Goal: Find specific page/section: Find specific page/section

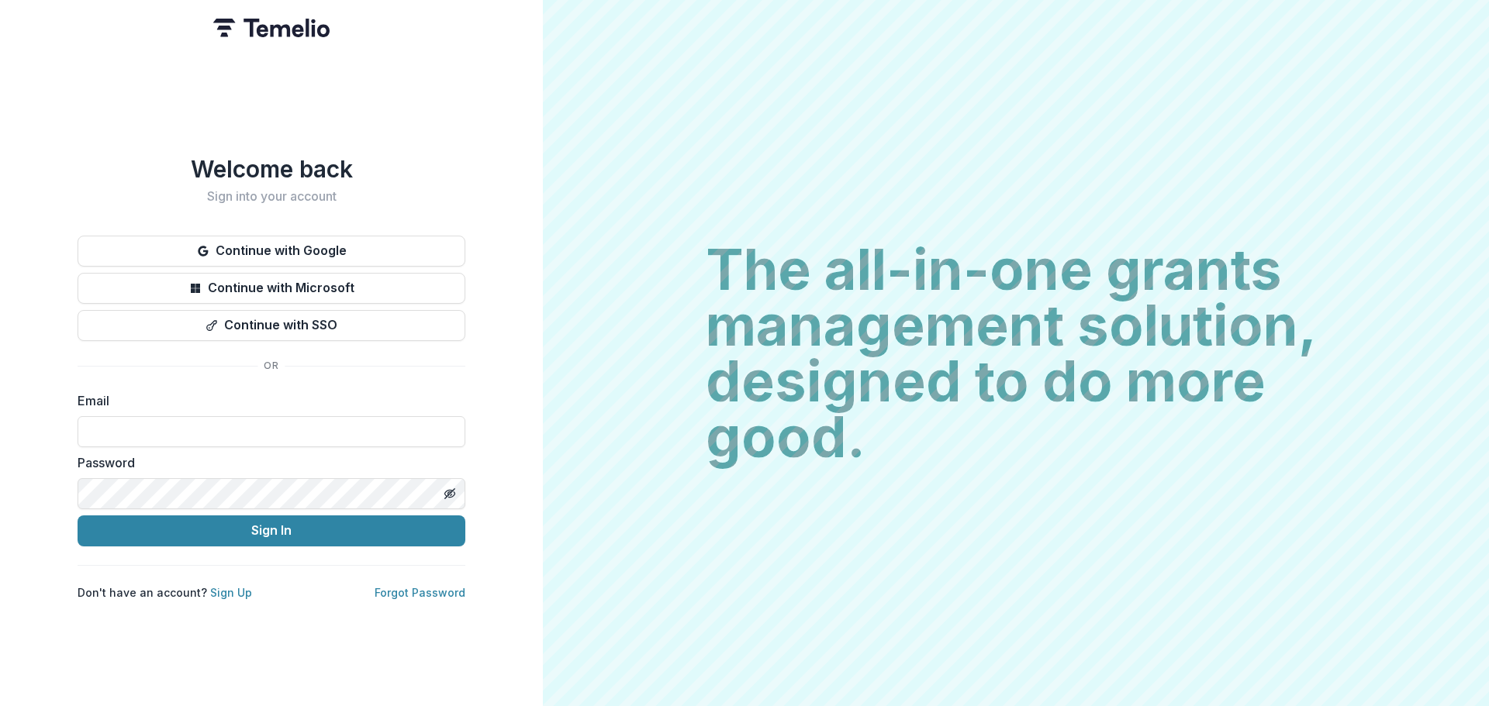
type input "**********"
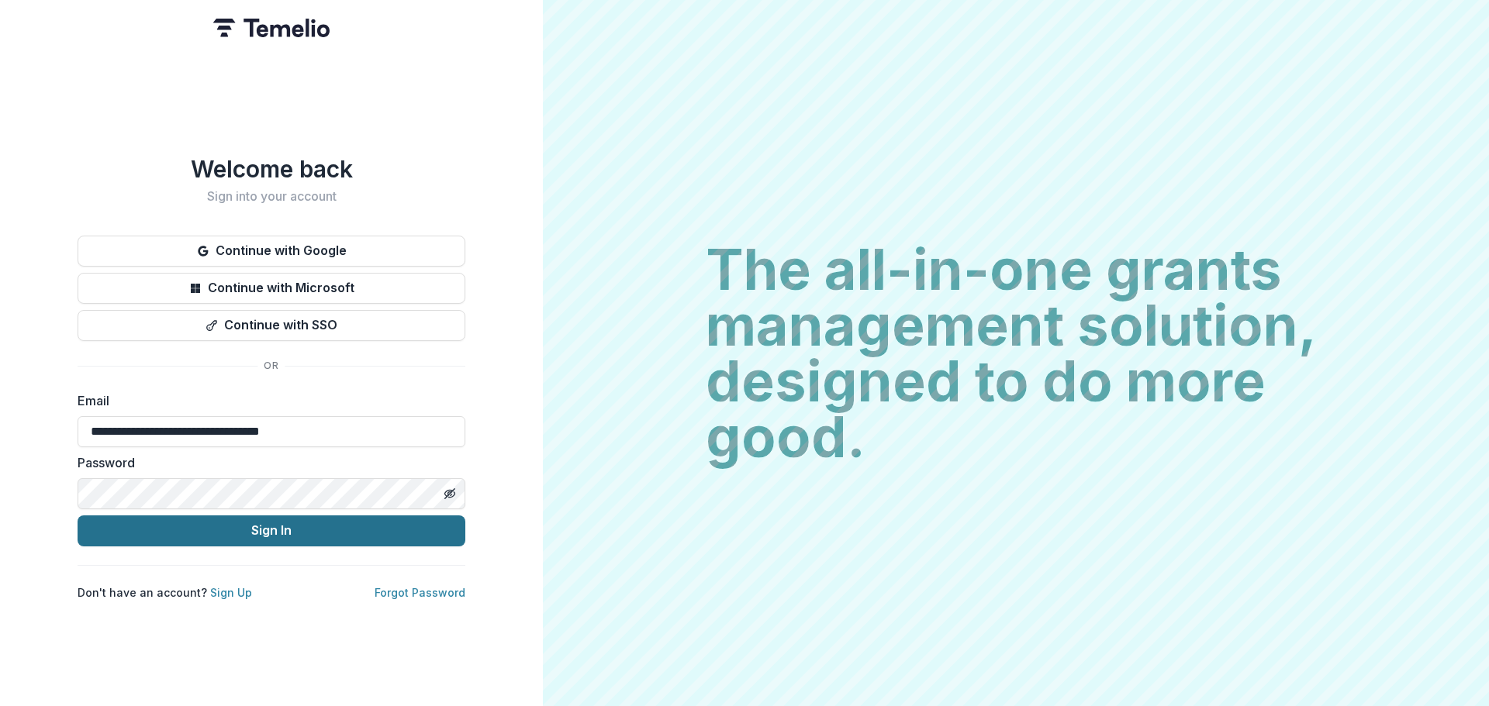
click at [265, 519] on button "Sign In" at bounding box center [272, 531] width 388 height 31
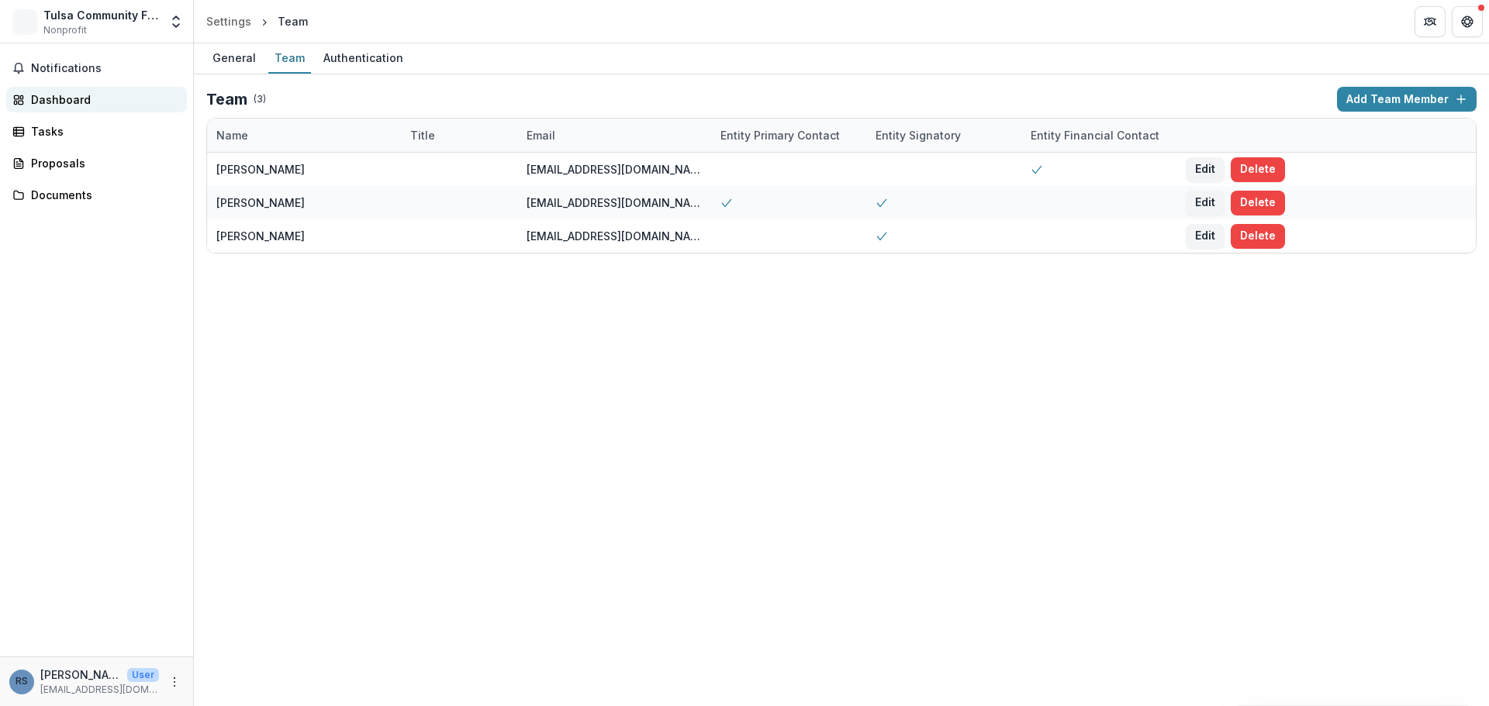
click at [80, 105] on div "Dashboard" at bounding box center [102, 99] width 143 height 16
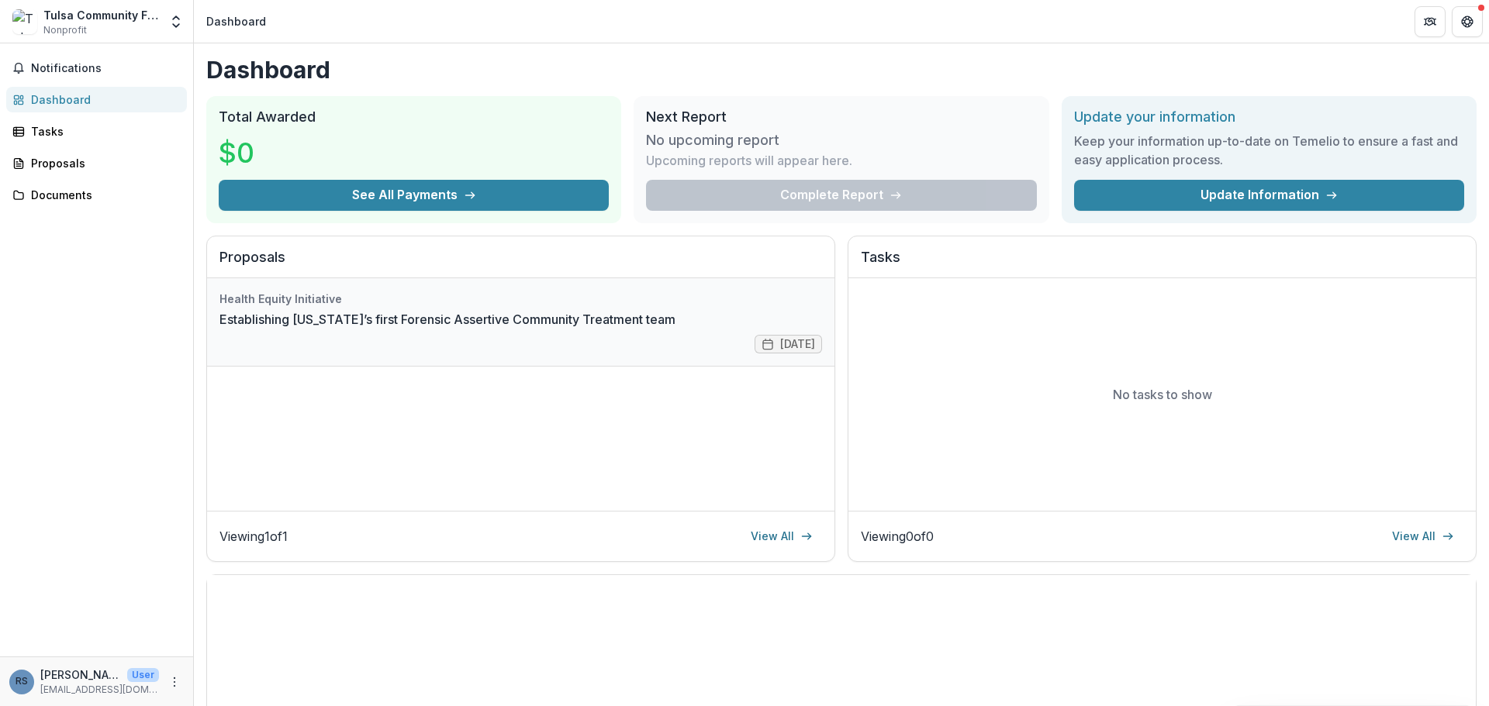
click at [424, 321] on link "Establishing [US_STATE]’s first Forensic Assertive Community Treatment team" at bounding box center [447, 319] width 456 height 19
